Goal: Navigation & Orientation: Find specific page/section

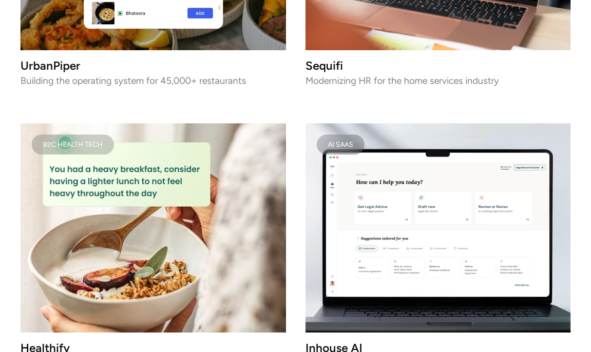
scroll to position [1965, 0]
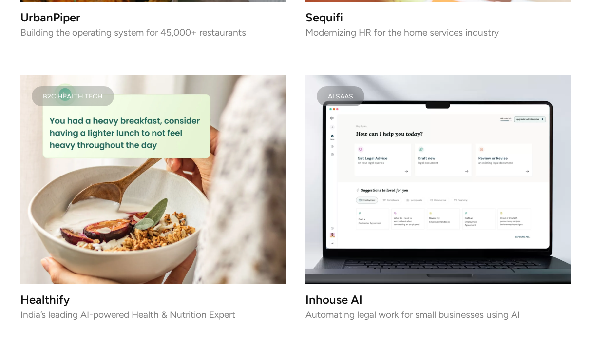
click at [179, 194] on img at bounding box center [152, 179] width 265 height 209
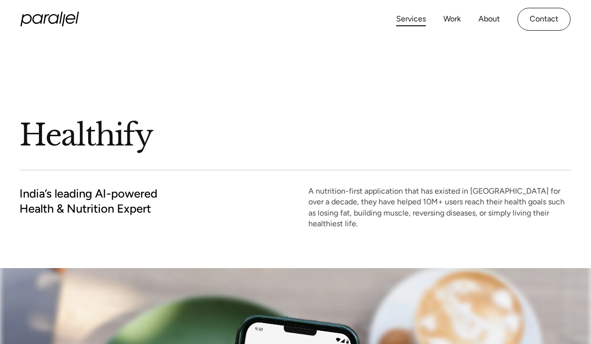
click at [411, 21] on link "Services" at bounding box center [411, 19] width 30 height 14
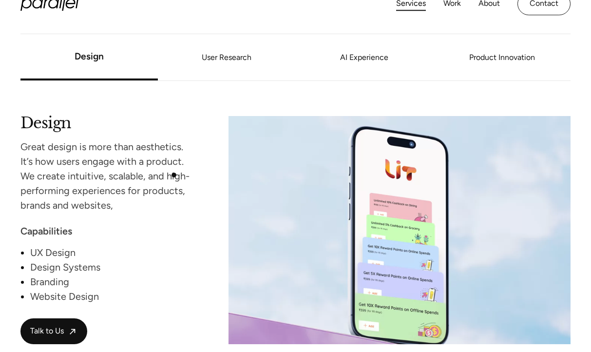
scroll to position [815, 0]
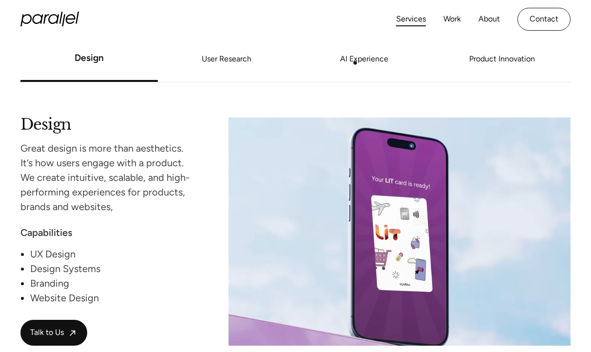
click at [355, 62] on link "AI Experience" at bounding box center [365, 59] width 138 height 6
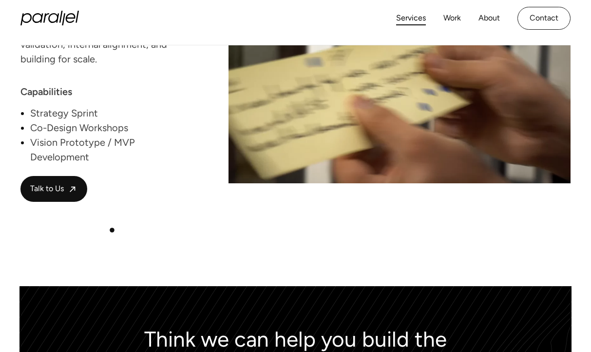
scroll to position [1701, 0]
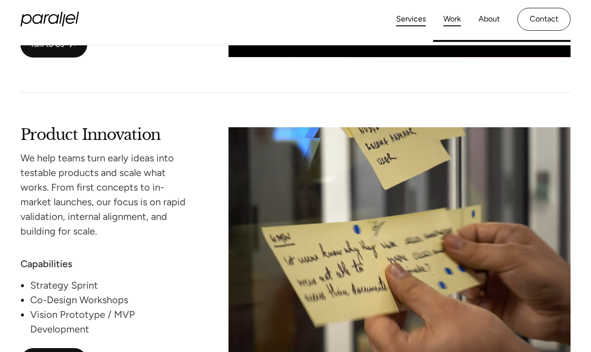
click at [449, 18] on link "Work" at bounding box center [452, 19] width 18 height 14
